Goal: Use online tool/utility: Utilize a website feature to perform a specific function

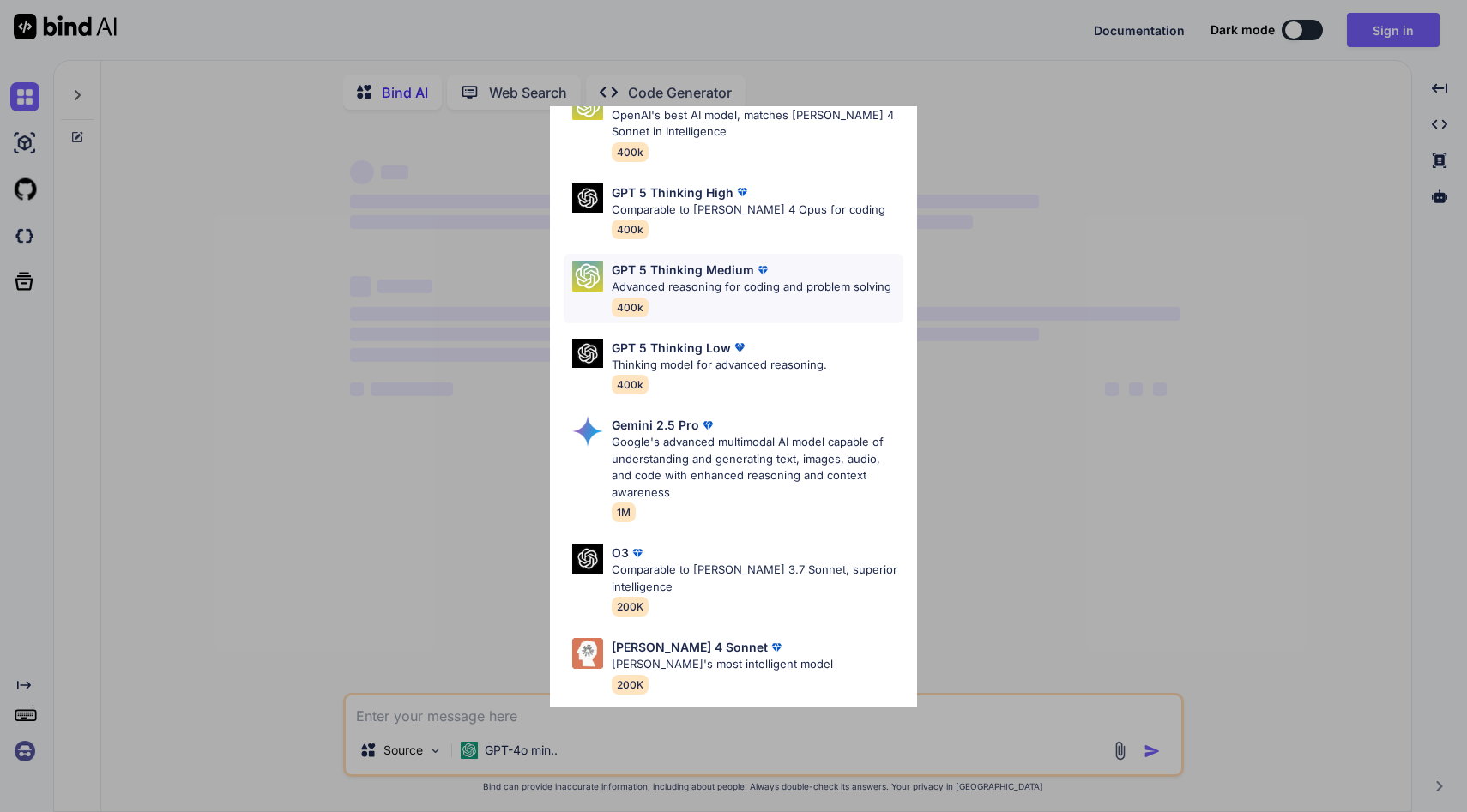
type textarea "x"
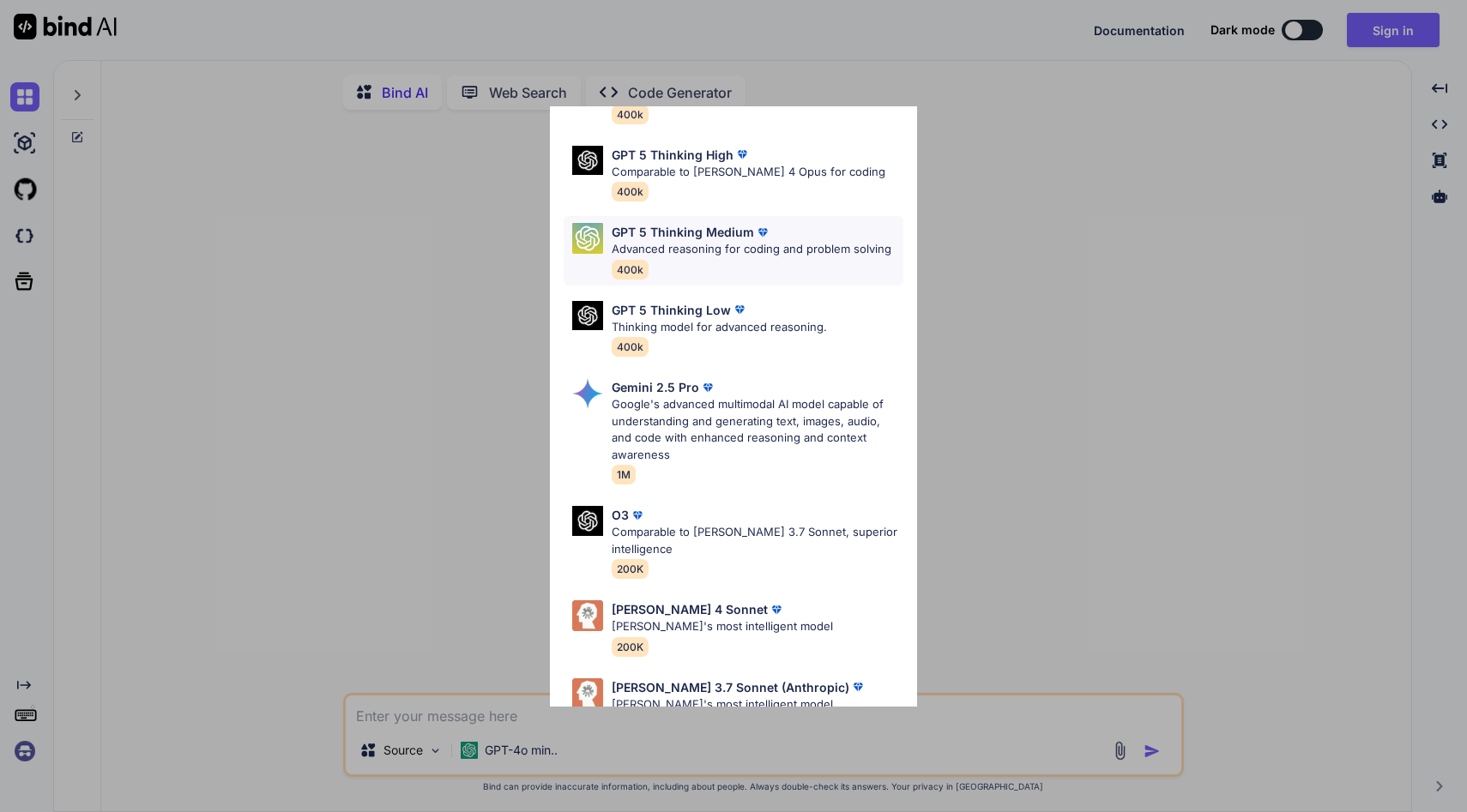
scroll to position [123, 0]
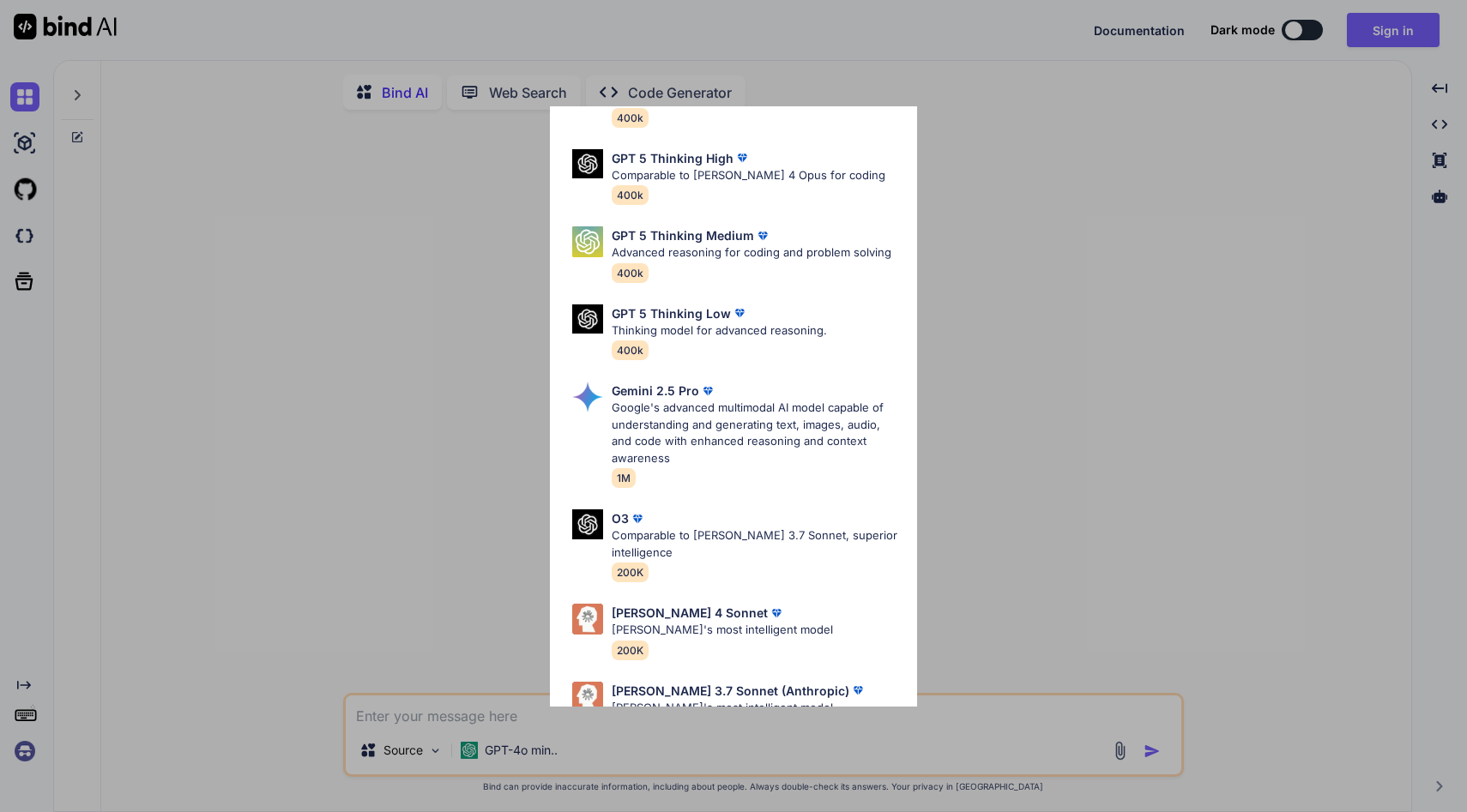
click at [441, 389] on div "Ultra Models GPT 5 OpenAI's best AI model, matches [PERSON_NAME] 4 Sonnet in In…" at bounding box center [734, 406] width 1467 height 812
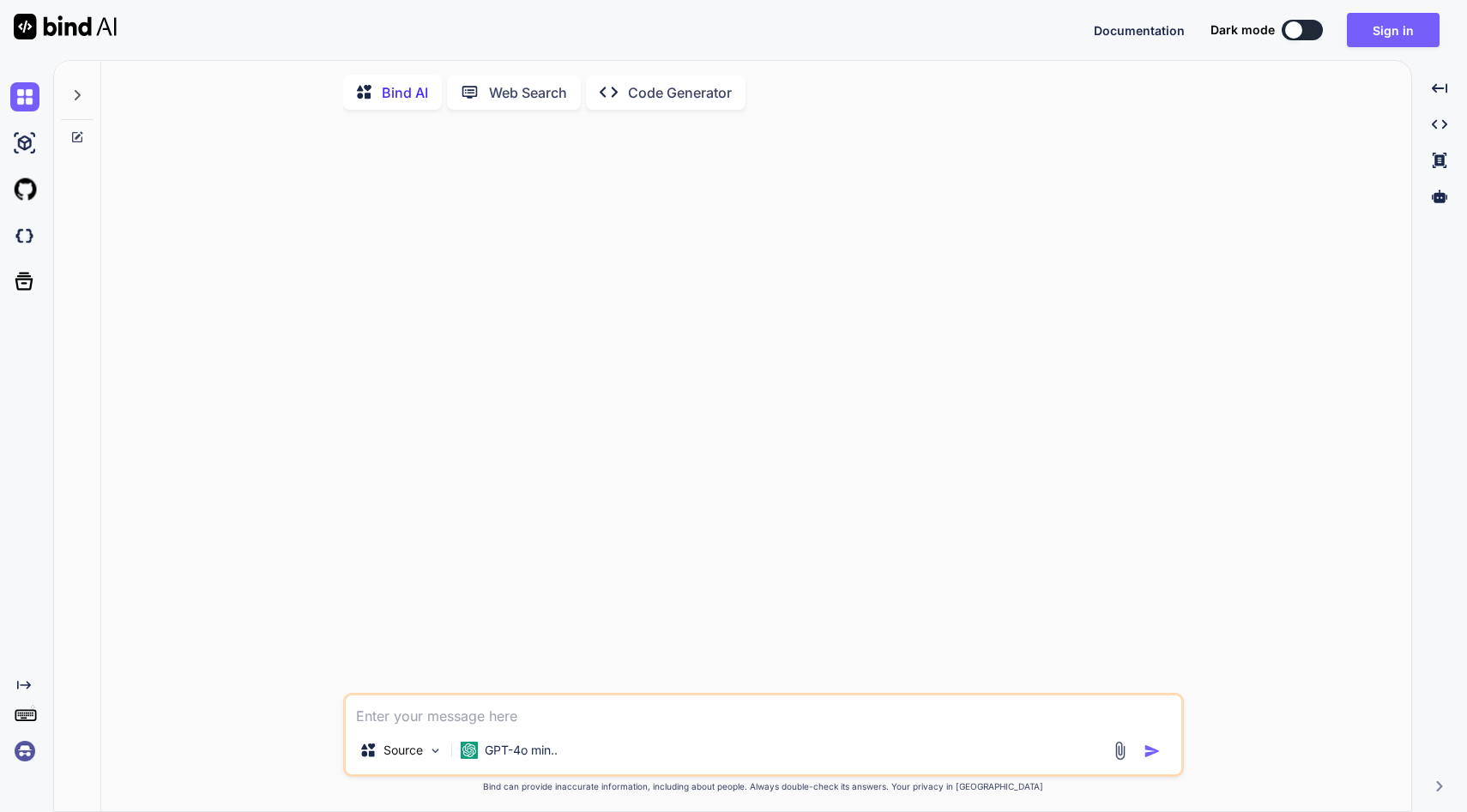
click at [389, 721] on textarea at bounding box center [763, 710] width 835 height 30
type textarea "d"
type textarea "x"
type textarea "de"
type textarea "x"
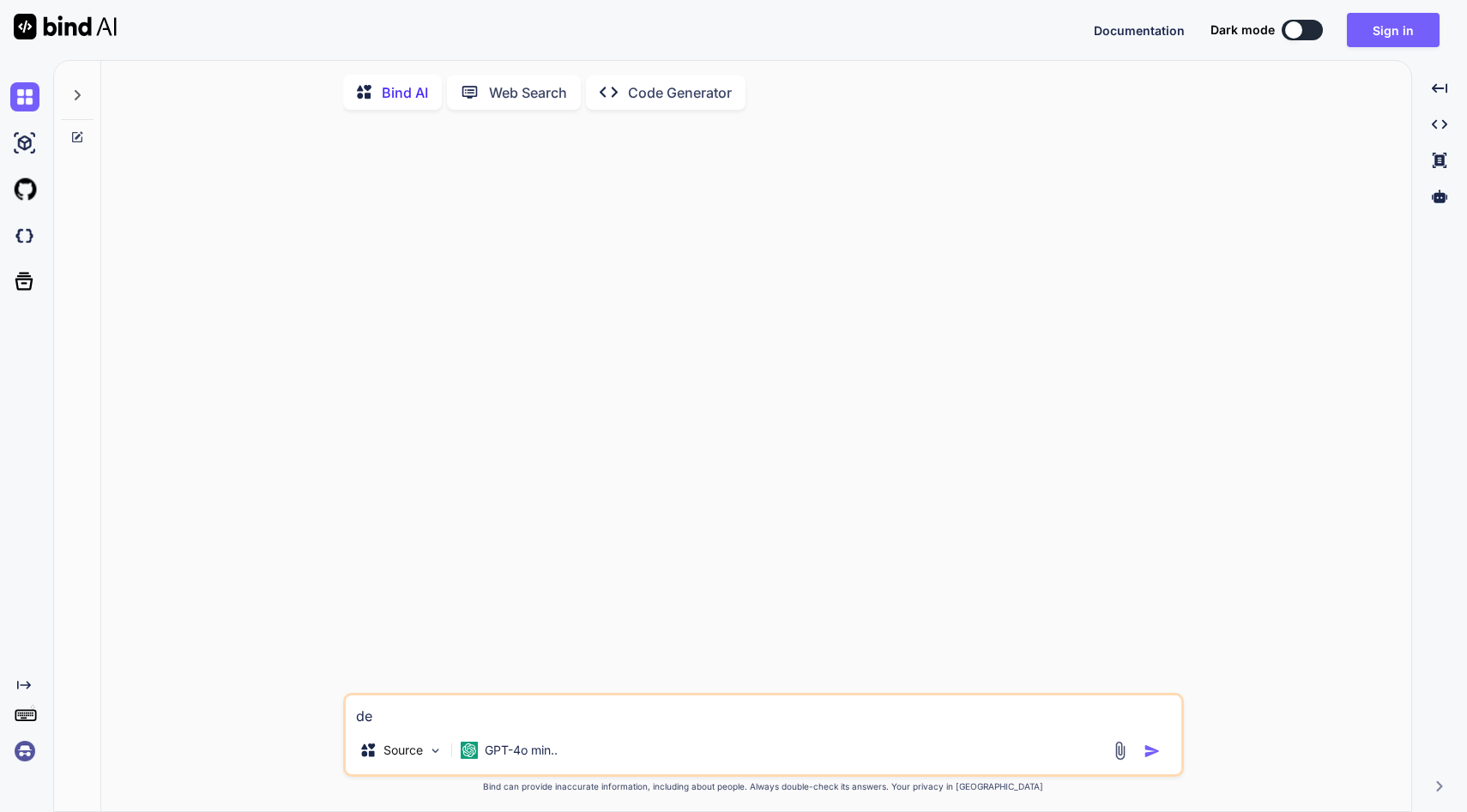
type textarea "des"
type textarea "x"
type textarea "desi"
type textarea "x"
type textarea "desig"
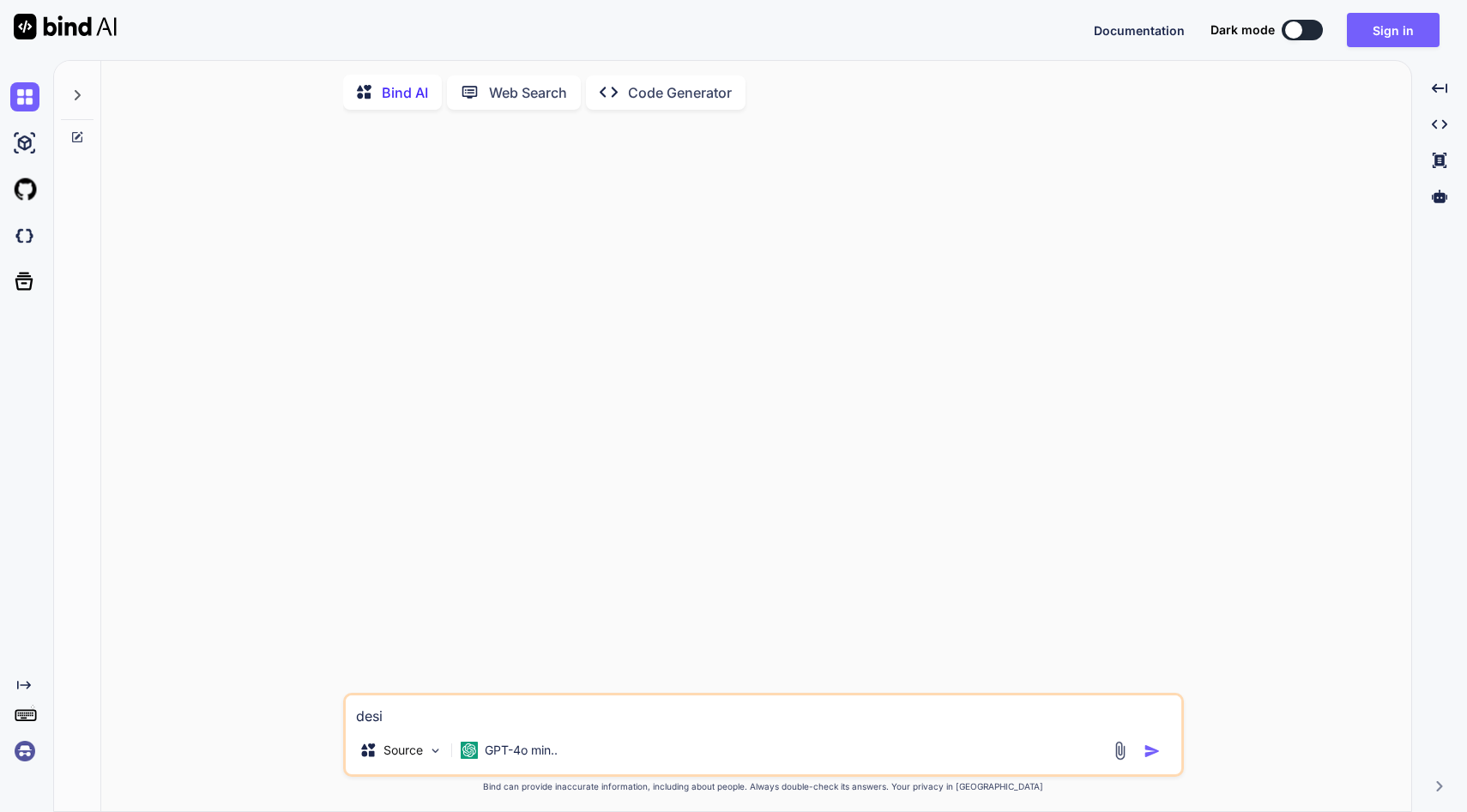
type textarea "x"
type textarea "design"
type textarea "x"
type textarea "design"
type textarea "x"
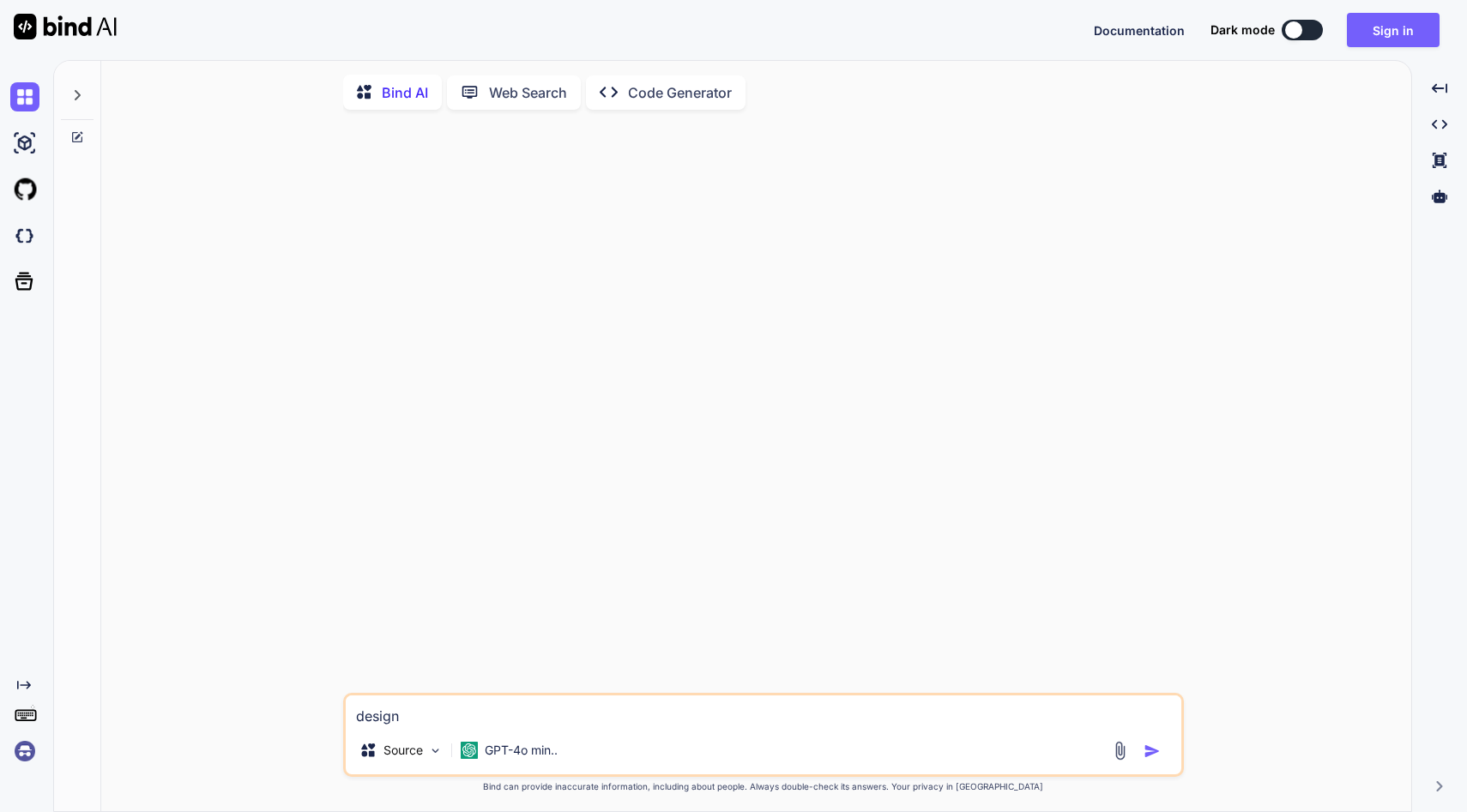
type textarea "design a"
type textarea "x"
type textarea "design a"
type textarea "x"
type textarea "design a s"
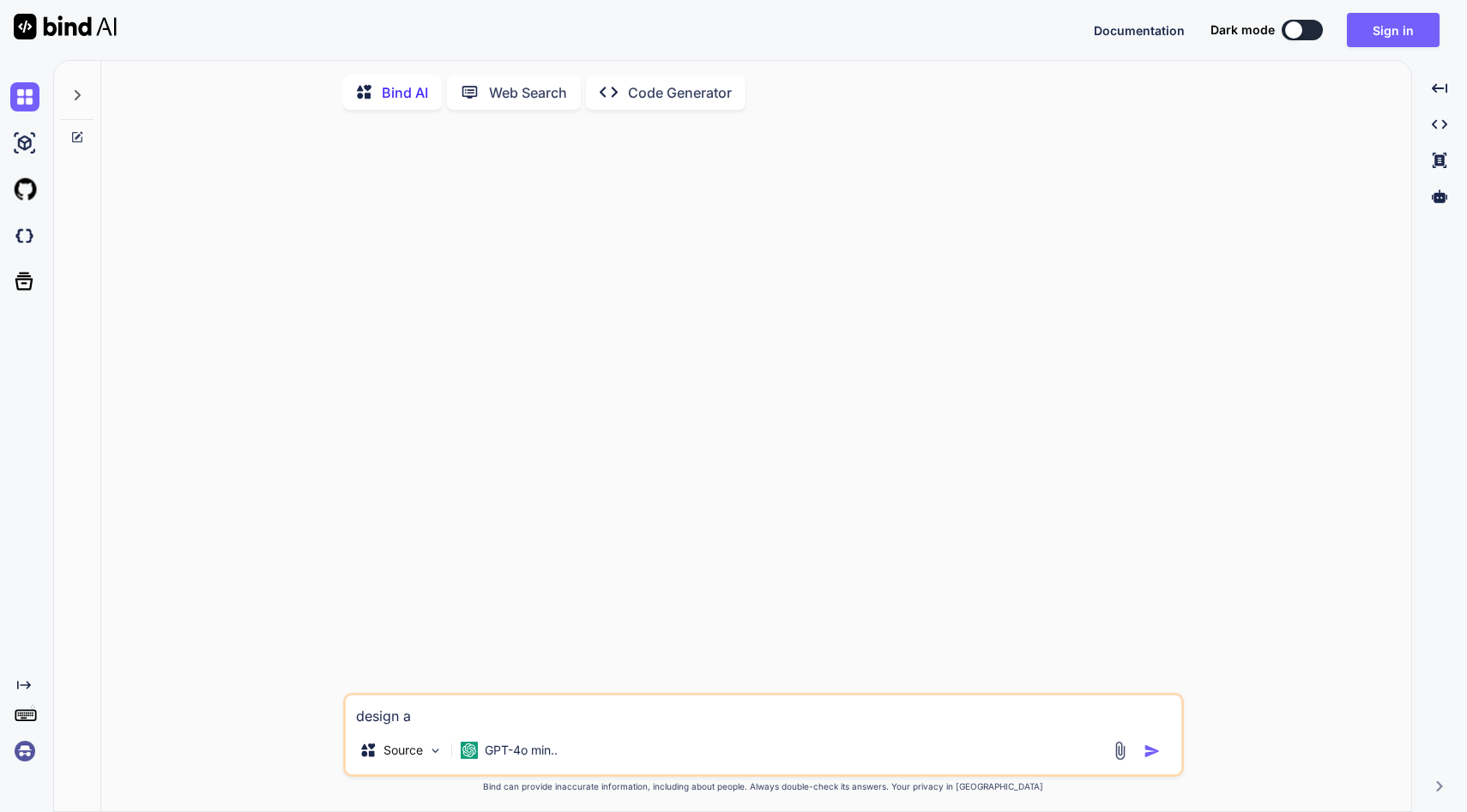
type textarea "x"
type textarea "design a sh"
type textarea "x"
type textarea "design a sho"
type textarea "x"
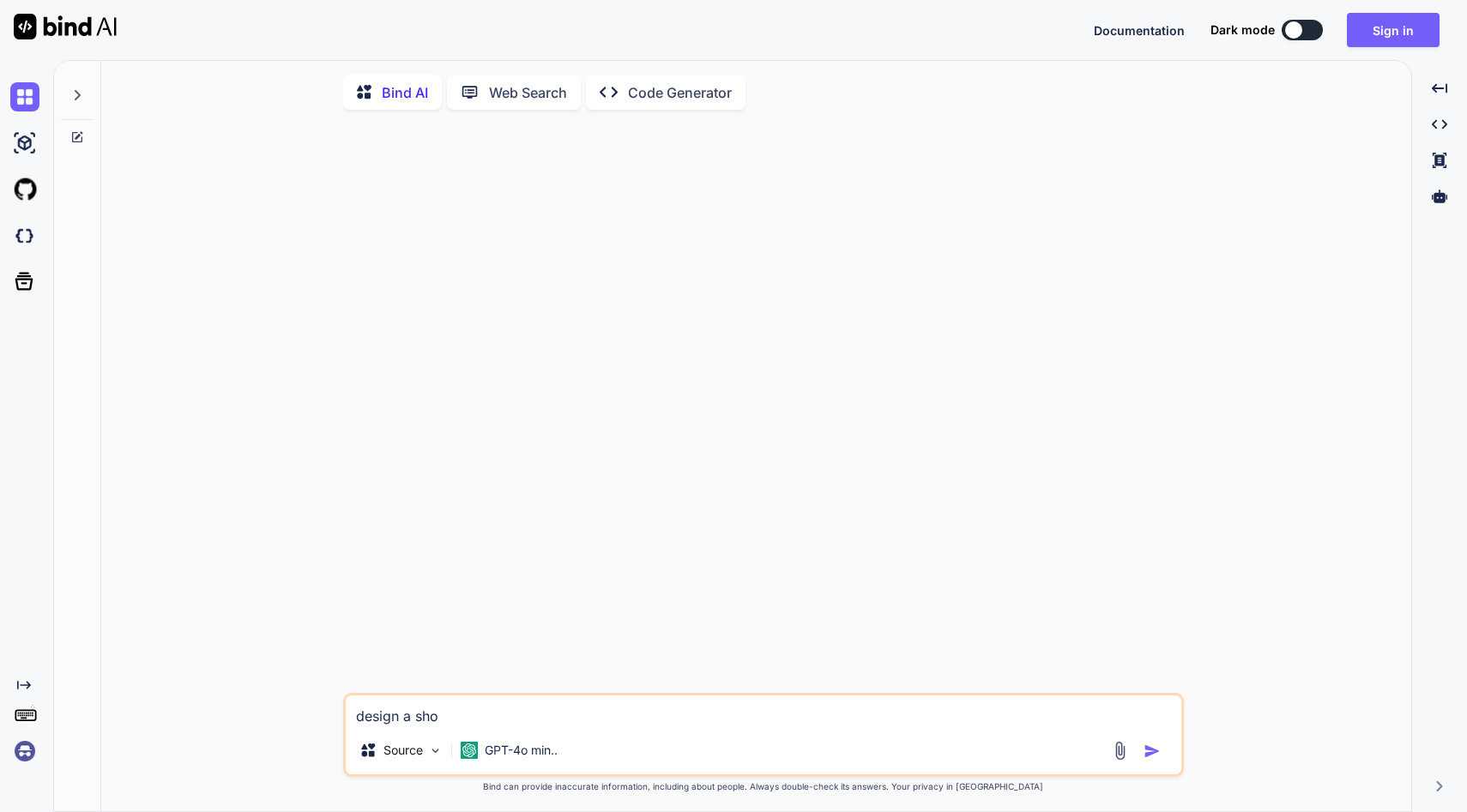
type textarea "design a shop"
type textarea "x"
type textarea "design a shop"
click at [1144, 755] on img "button" at bounding box center [1152, 751] width 17 height 17
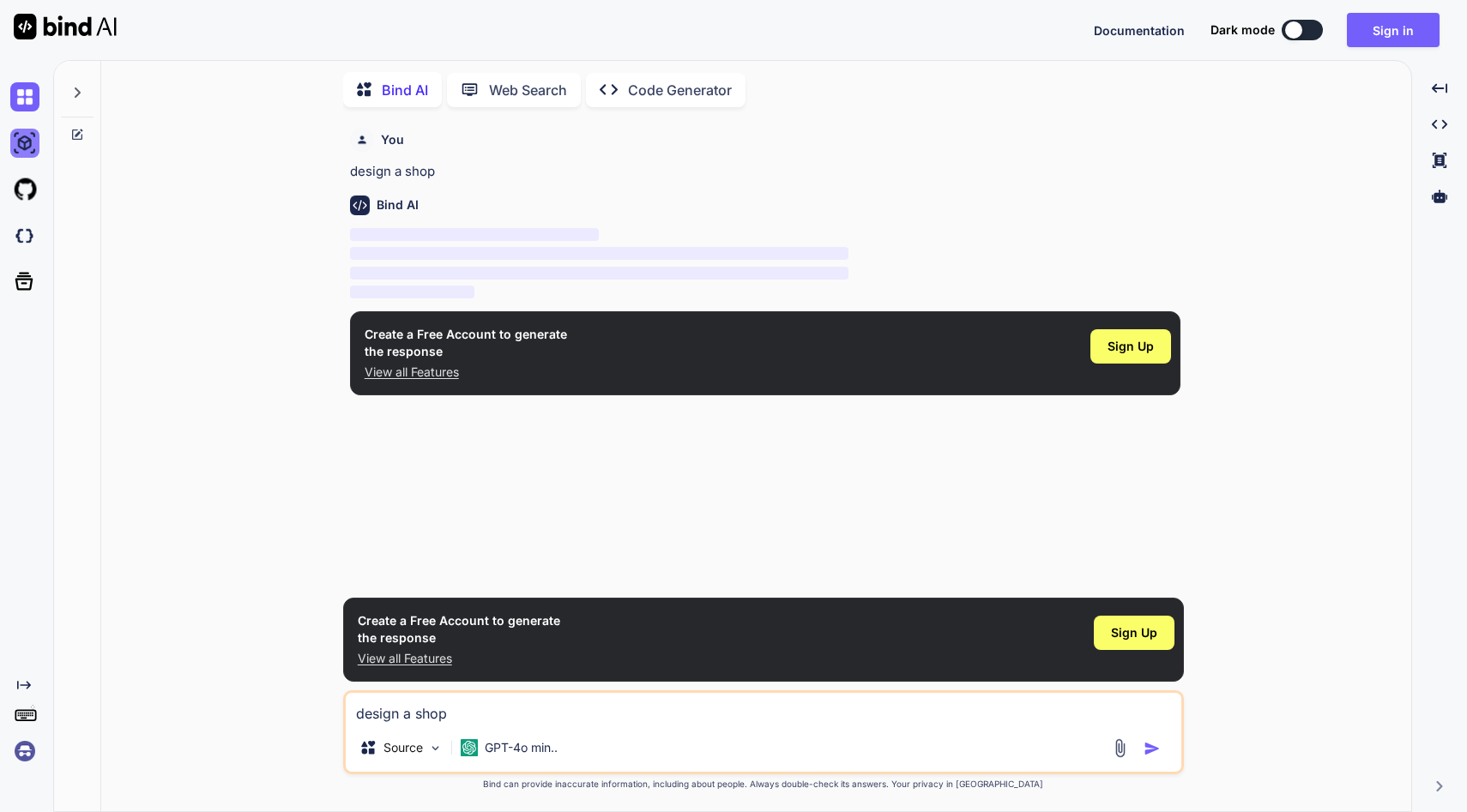
click at [22, 145] on img at bounding box center [25, 143] width 29 height 29
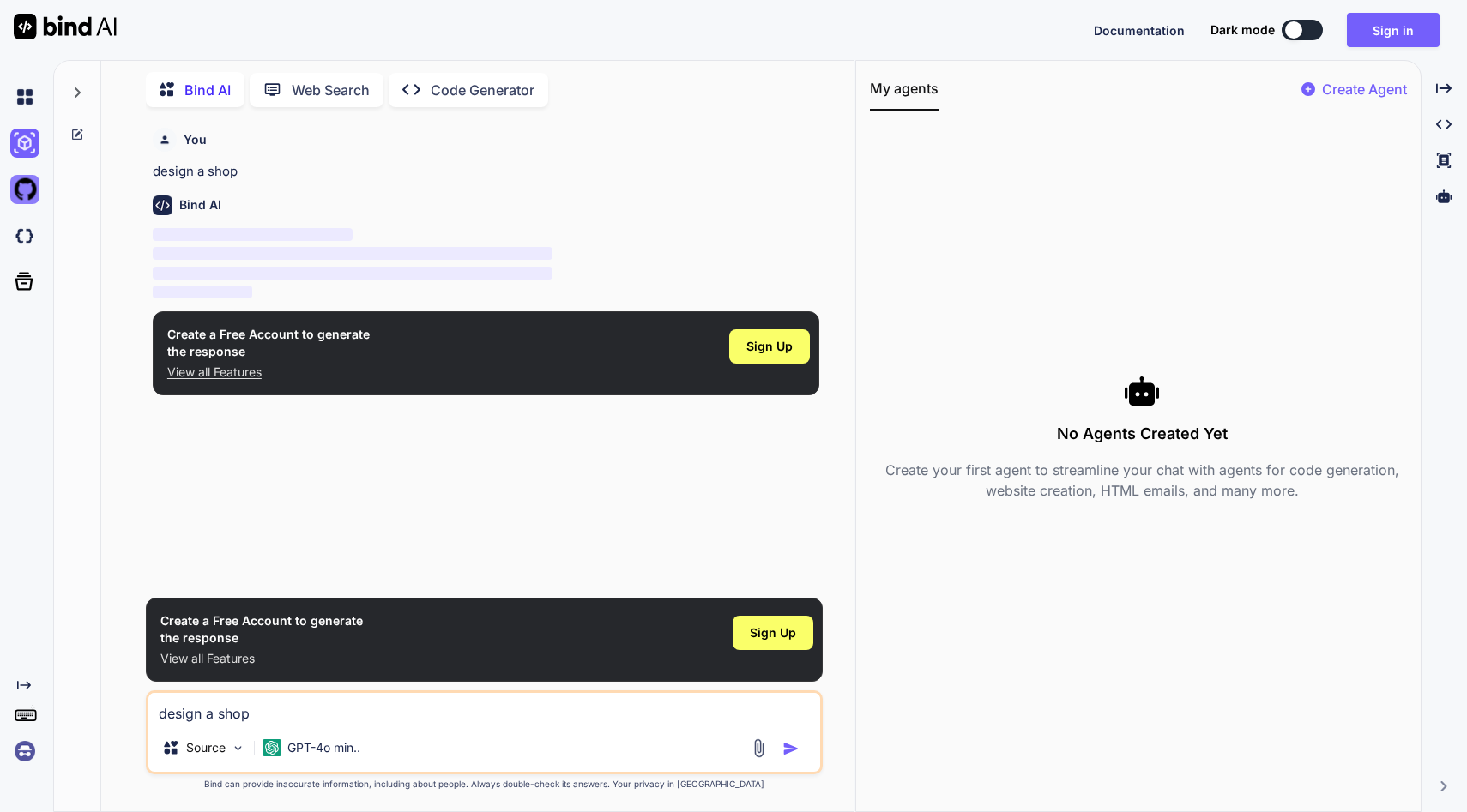
click at [26, 184] on img at bounding box center [25, 189] width 29 height 29
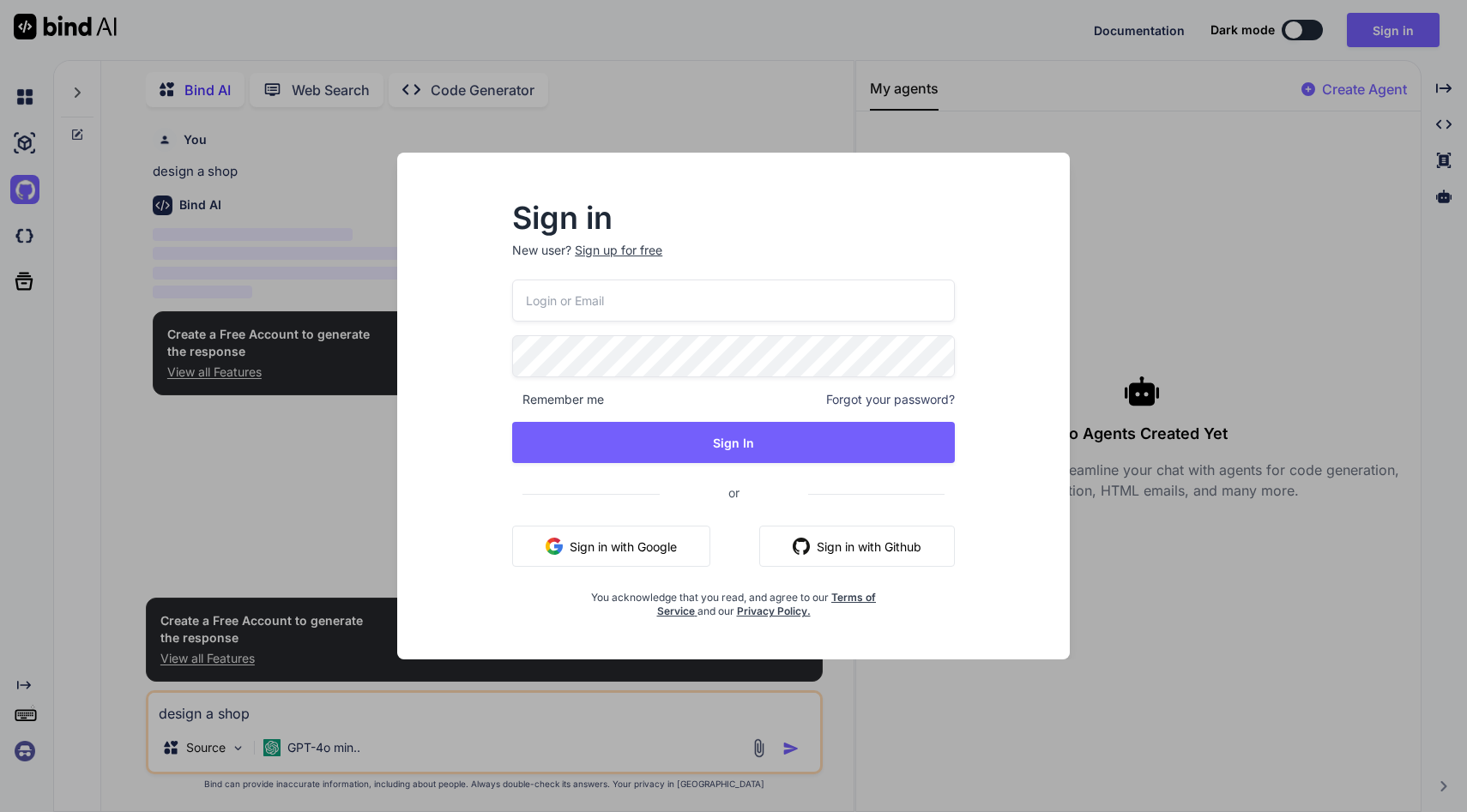
click at [27, 222] on div "Sign in New user? Sign up for free Remember me Forgot your password? Sign In or…" at bounding box center [734, 406] width 1467 height 812
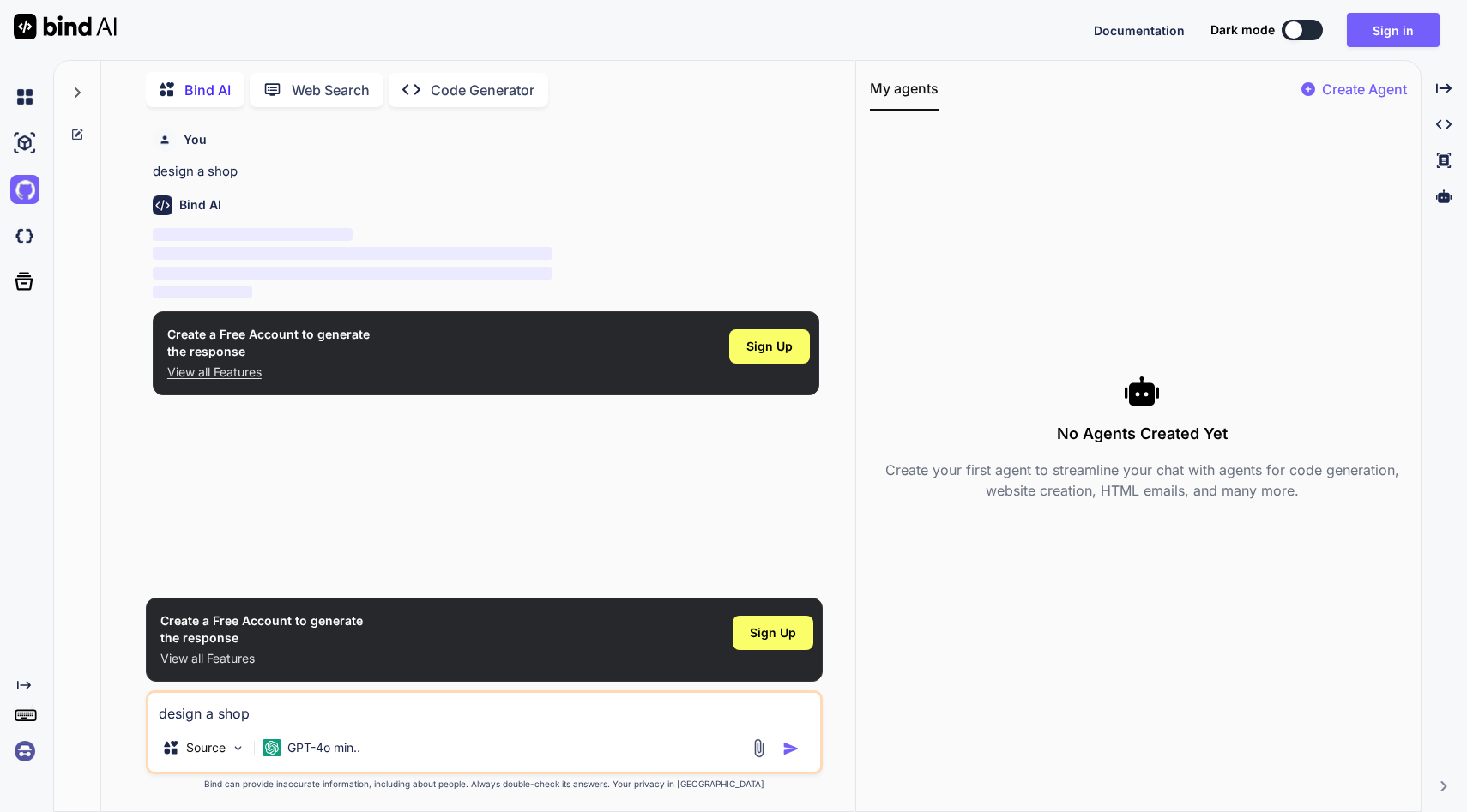
click at [341, 89] on p "Web Search" at bounding box center [331, 90] width 78 height 21
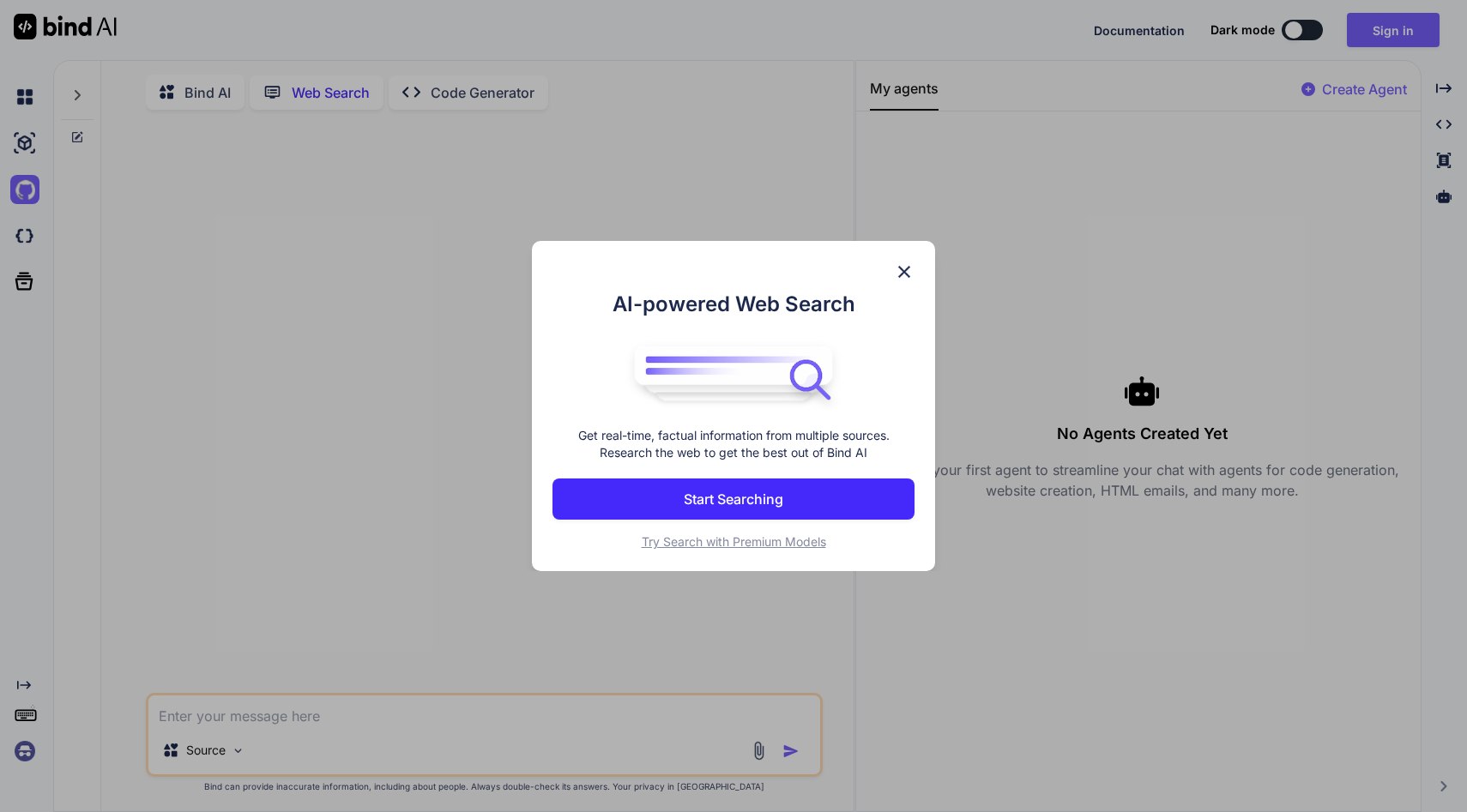
scroll to position [7, 0]
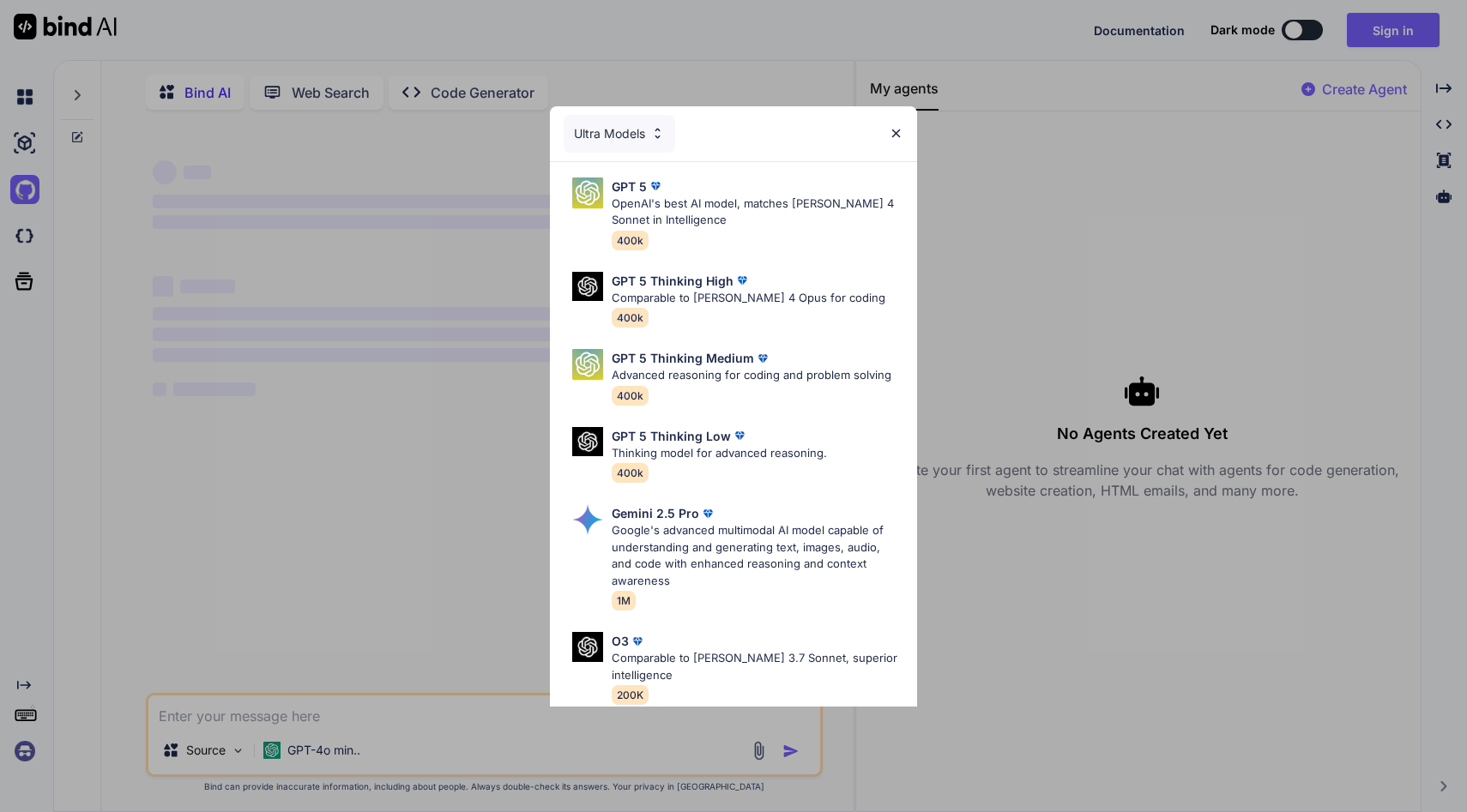
type textarea "x"
